Goal: Task Accomplishment & Management: Manage account settings

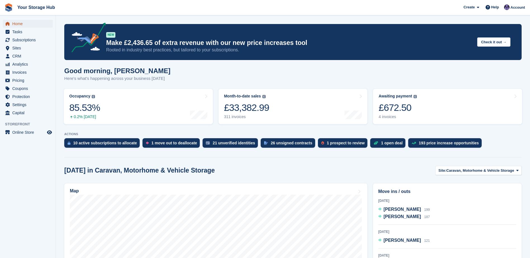
click at [19, 25] on span "Home" at bounding box center [29, 24] width 34 height 8
click at [327, 144] on div "1 prospect to review" at bounding box center [346, 143] width 38 height 4
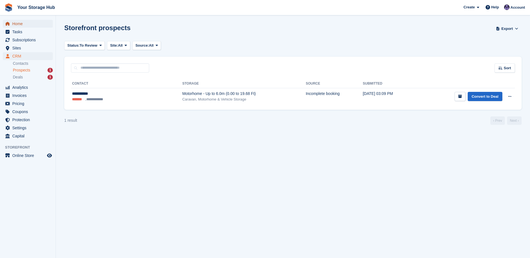
click at [22, 26] on span "Home" at bounding box center [29, 24] width 34 height 8
